Goal: Communication & Community: Answer question/provide support

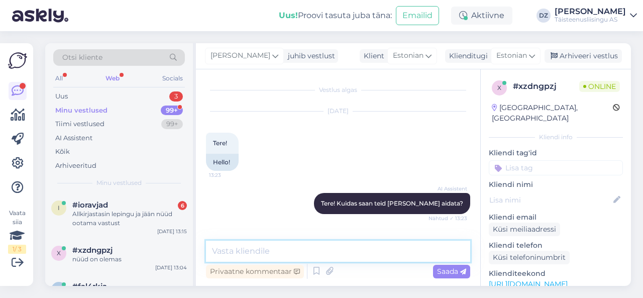
scroll to position [674, 0]
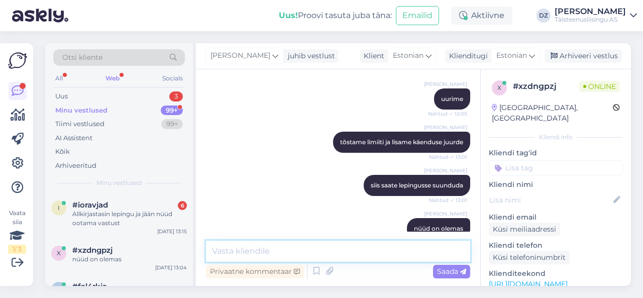
click at [285, 246] on textarea at bounding box center [338, 251] width 264 height 21
type textarea "v"
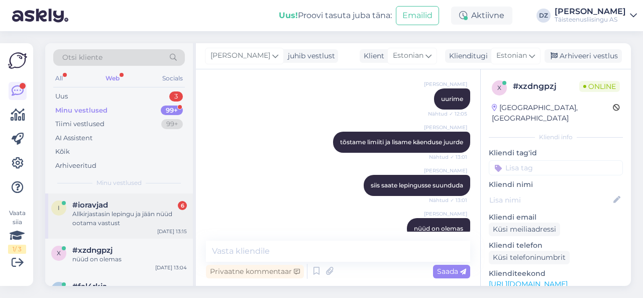
click at [99, 206] on span "#ioravjad" at bounding box center [90, 205] width 36 height 9
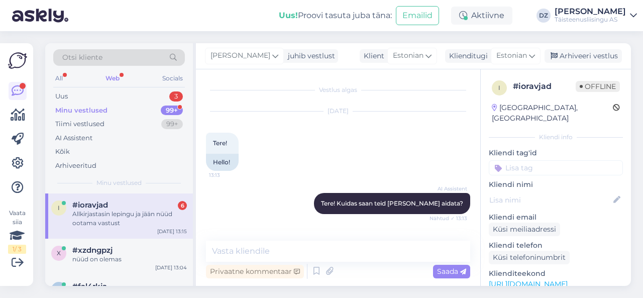
scroll to position [206, 0]
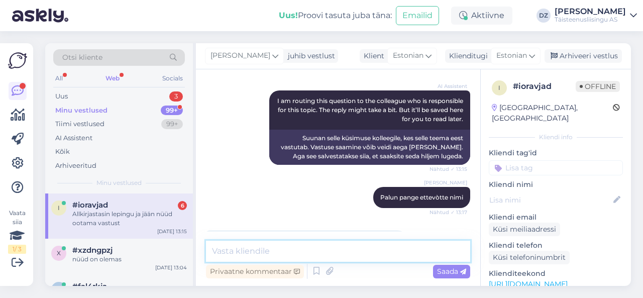
click at [249, 248] on textarea at bounding box center [338, 251] width 264 height 21
type textarea "vaatasime üle"
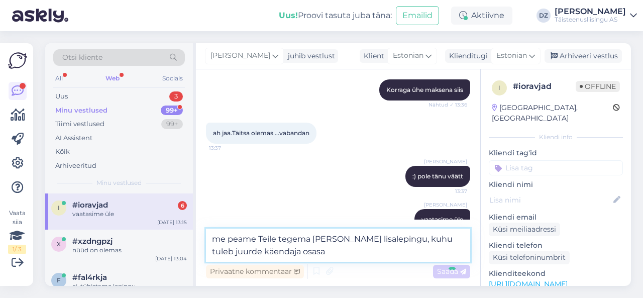
type textarea "me peame Teile tegema [PERSON_NAME] lisalepingu, kuhu tuleb juurde käendaja osa…"
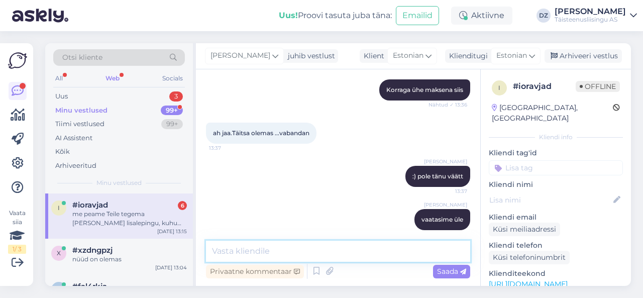
scroll to position [1078, 0]
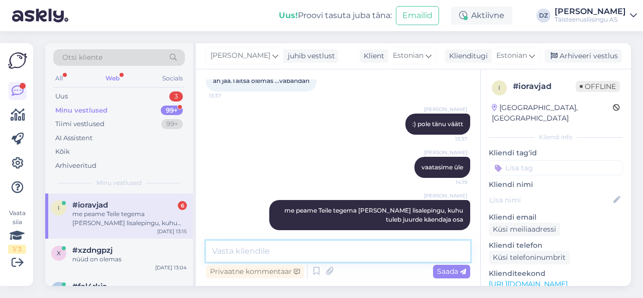
type textarea "s"
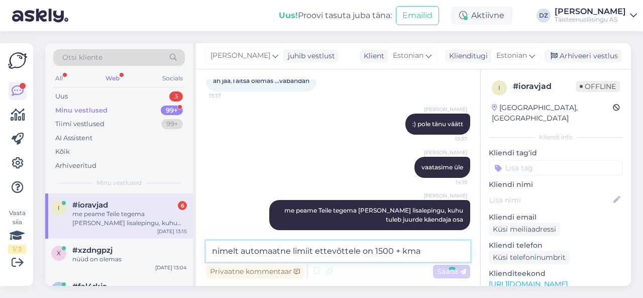
type textarea "nimelt automaatne limiit ettevõttele on 1500 + kmag"
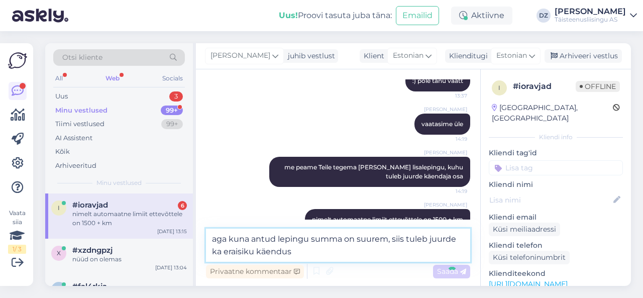
type textarea "aga kuna antud lepingu summa on suurem, siis tuleb juurde ka eraisiku käendusk"
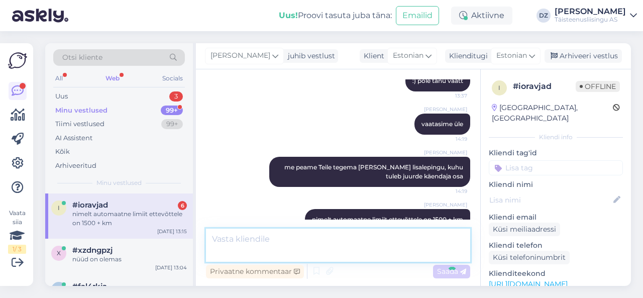
scroll to position [1173, 0]
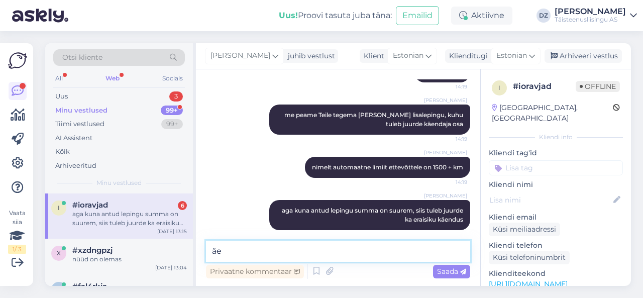
type textarea "ä"
type textarea "k"
type textarea "m"
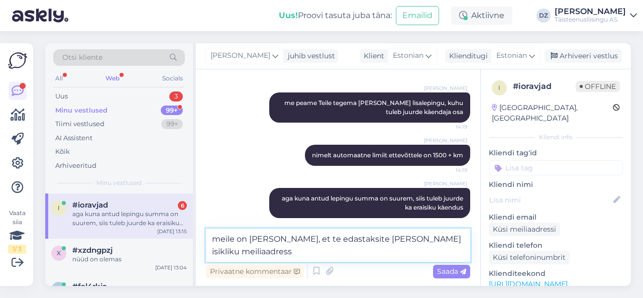
scroll to position [1185, 0]
type textarea "meile on [PERSON_NAME], et te edastaksite [PERSON_NAME] isikliku meiliaadressi,…"
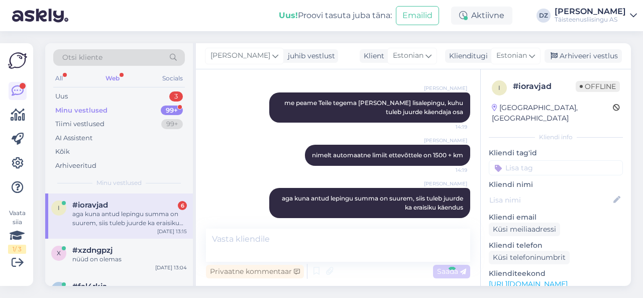
scroll to position [1225, 0]
